Goal: Information Seeking & Learning: Find specific fact

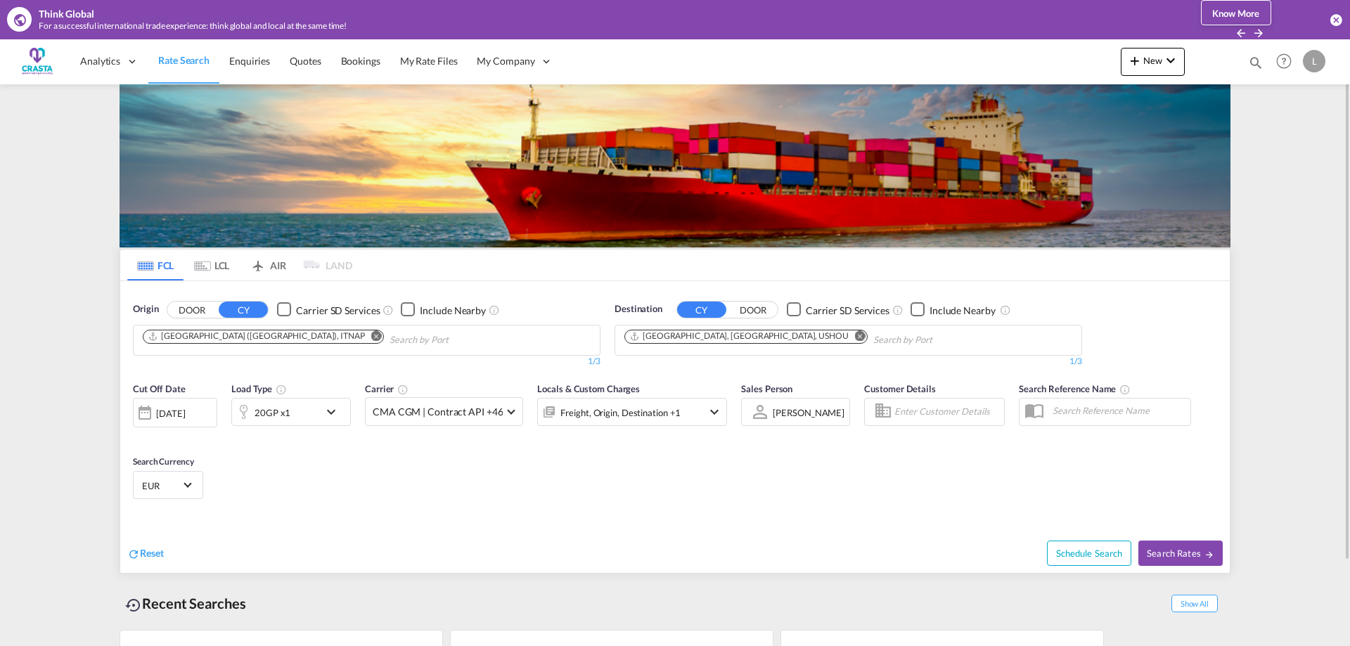
click at [371, 337] on md-icon "Remove" at bounding box center [376, 336] width 11 height 11
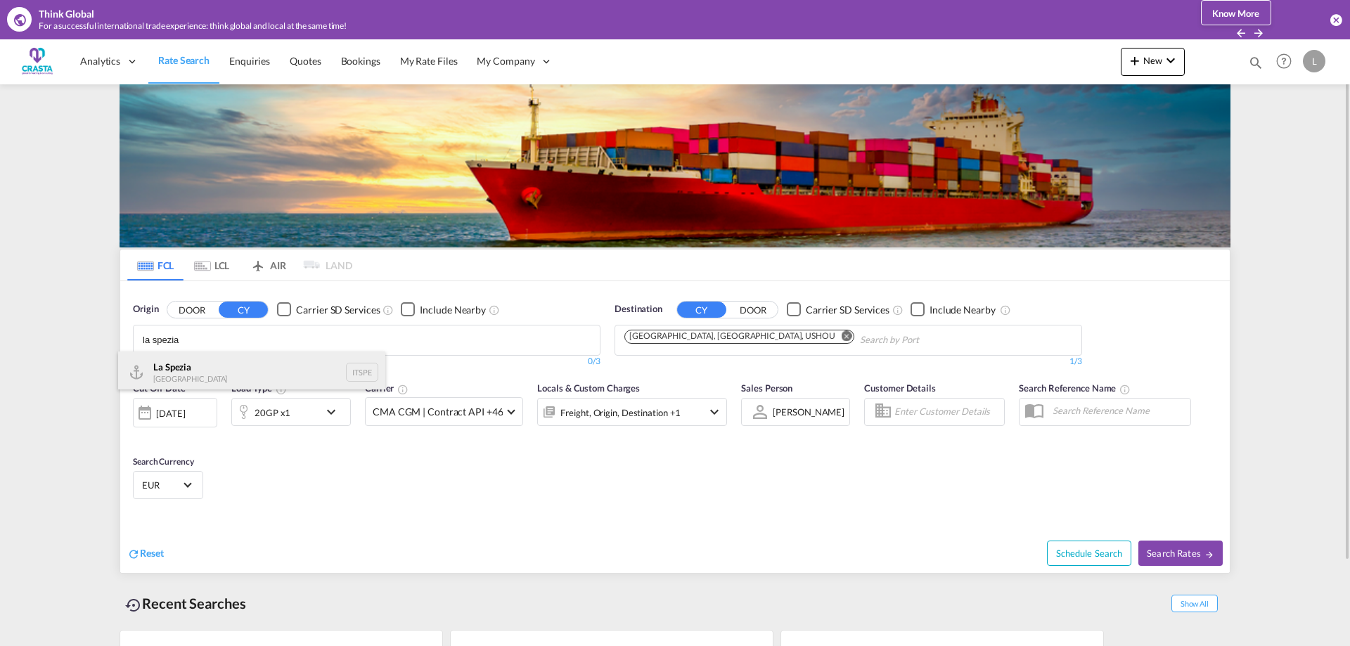
type input "la spezia"
click at [238, 366] on div "La Spezia [GEOGRAPHIC_DATA] ITSPE" at bounding box center [251, 373] width 267 height 42
click at [855, 338] on md-icon "Remove" at bounding box center [860, 336] width 11 height 11
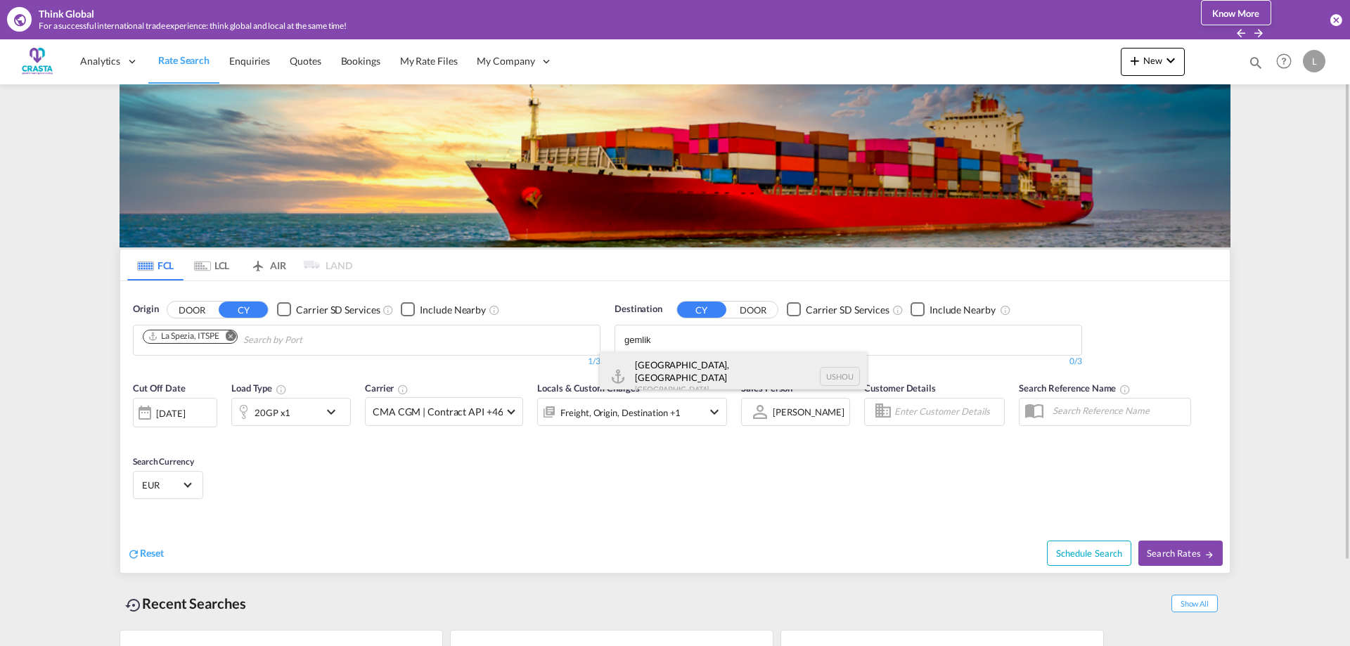
type input "gemlik"
click at [659, 373] on div "Gemlik [GEOGRAPHIC_DATA] TRGEM" at bounding box center [733, 373] width 267 height 42
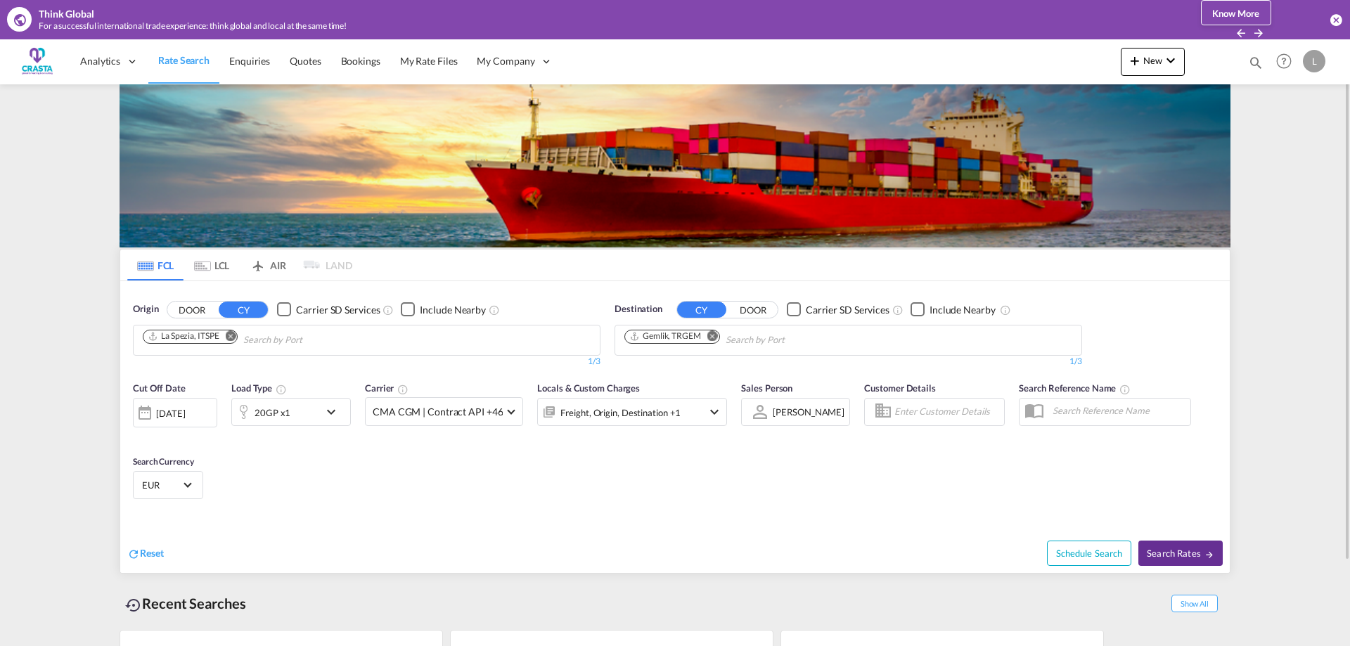
click at [1178, 554] on span "Search Rates" at bounding box center [1181, 553] width 68 height 11
type input "ITSPE to TRGEM / [DATE]"
